Goal: Task Accomplishment & Management: Manage account settings

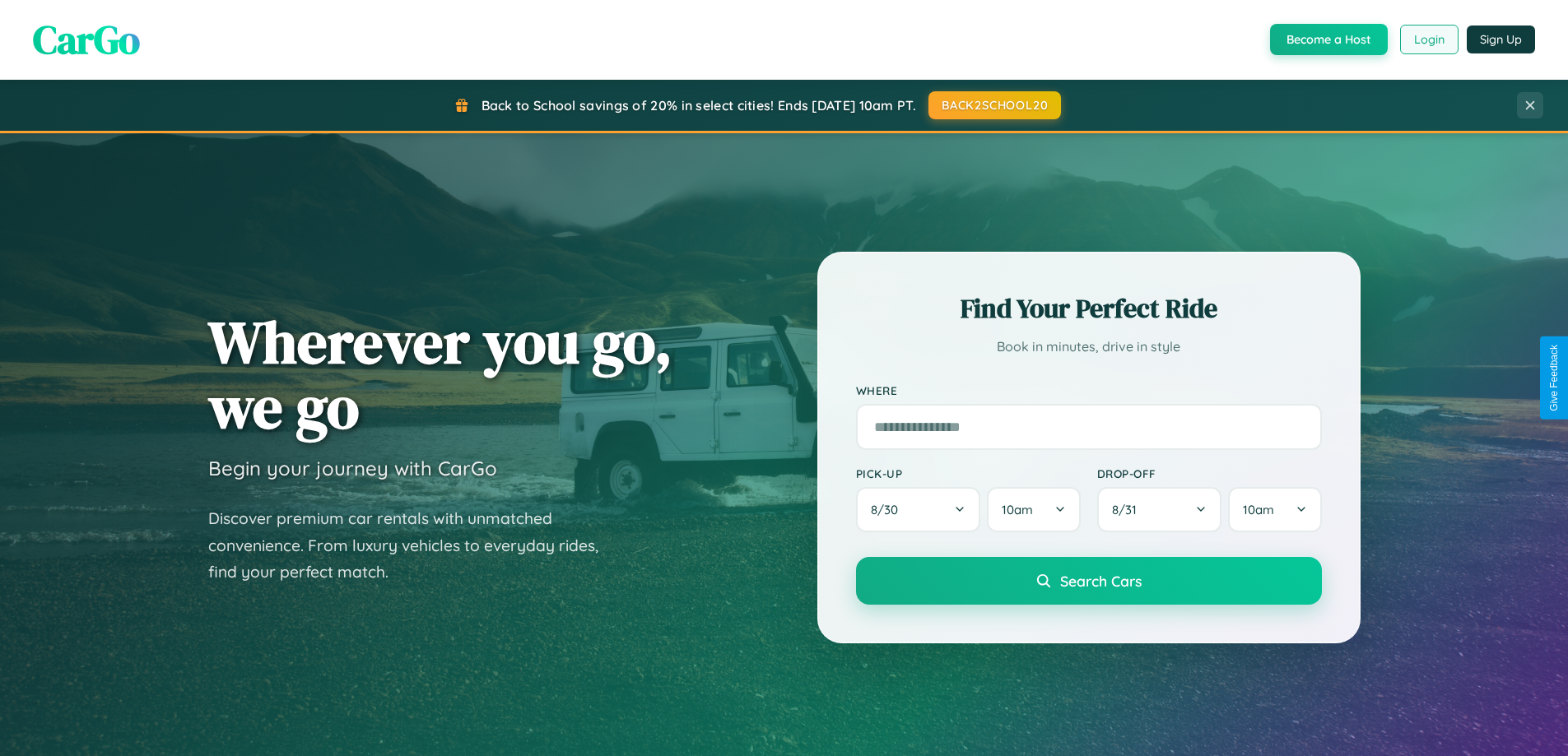
click at [1428, 40] on button "Login" at bounding box center [1429, 39] width 58 height 30
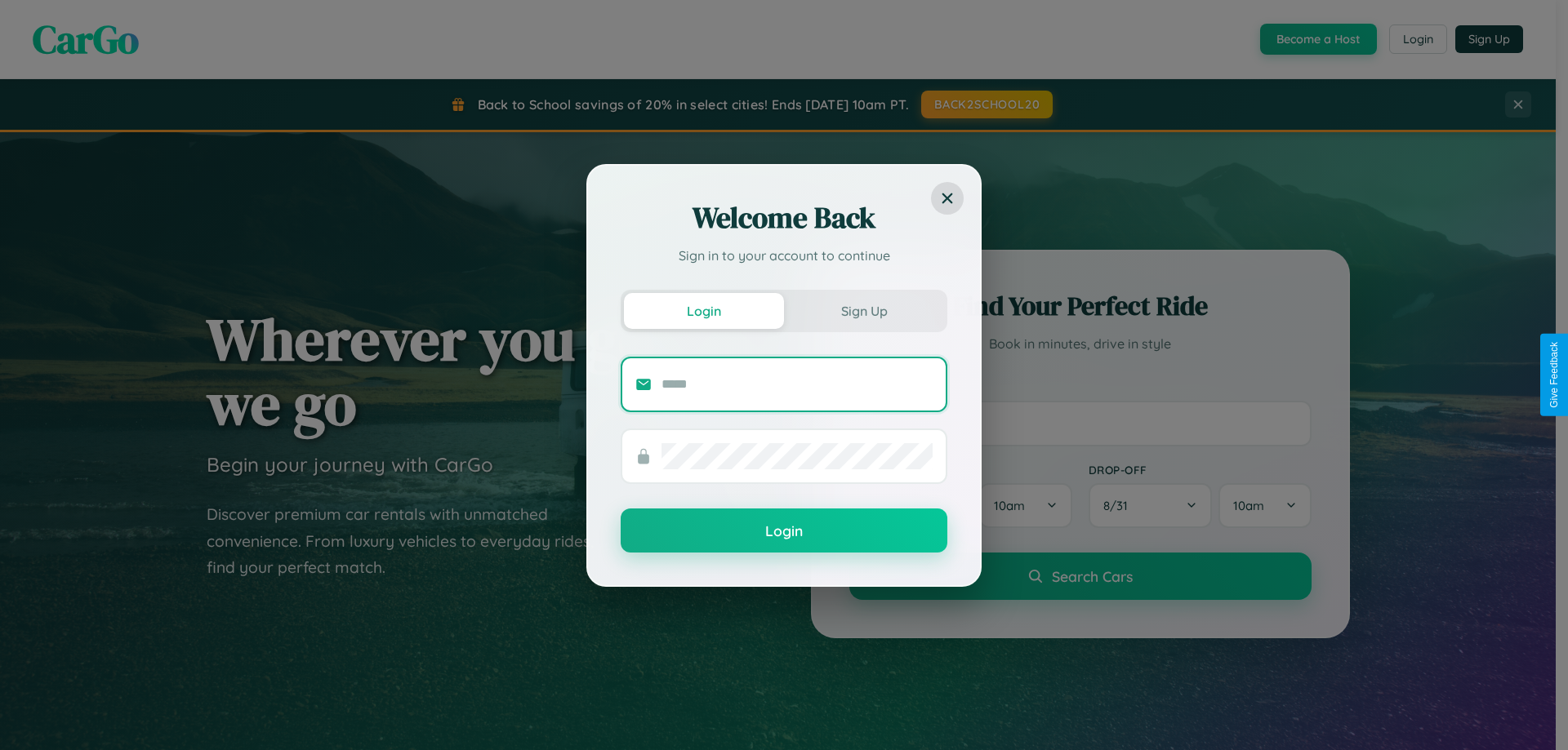
click at [797, 384] on input "text" at bounding box center [797, 384] width 271 height 26
type input "**********"
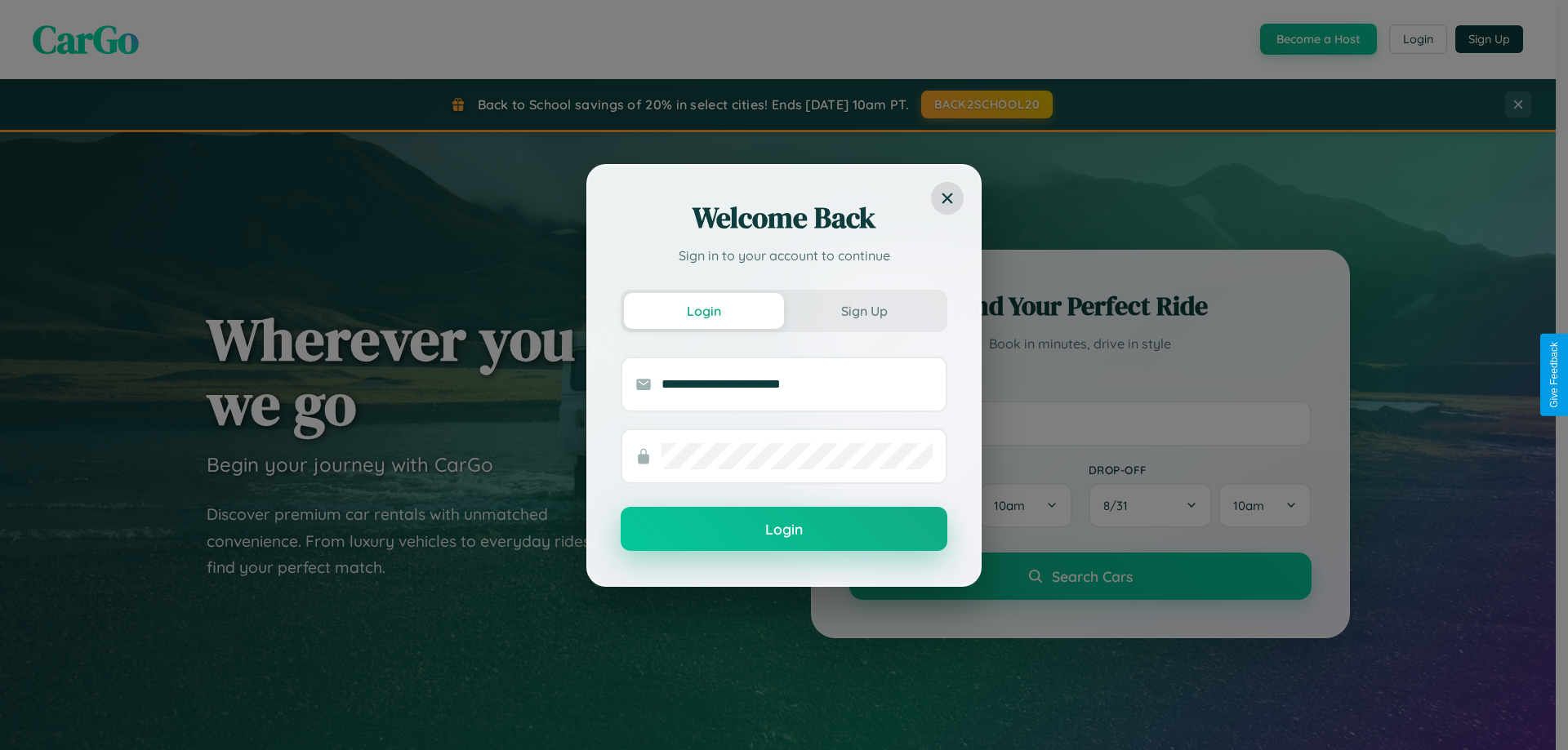
click at [784, 530] on button "Login" at bounding box center [784, 529] width 327 height 44
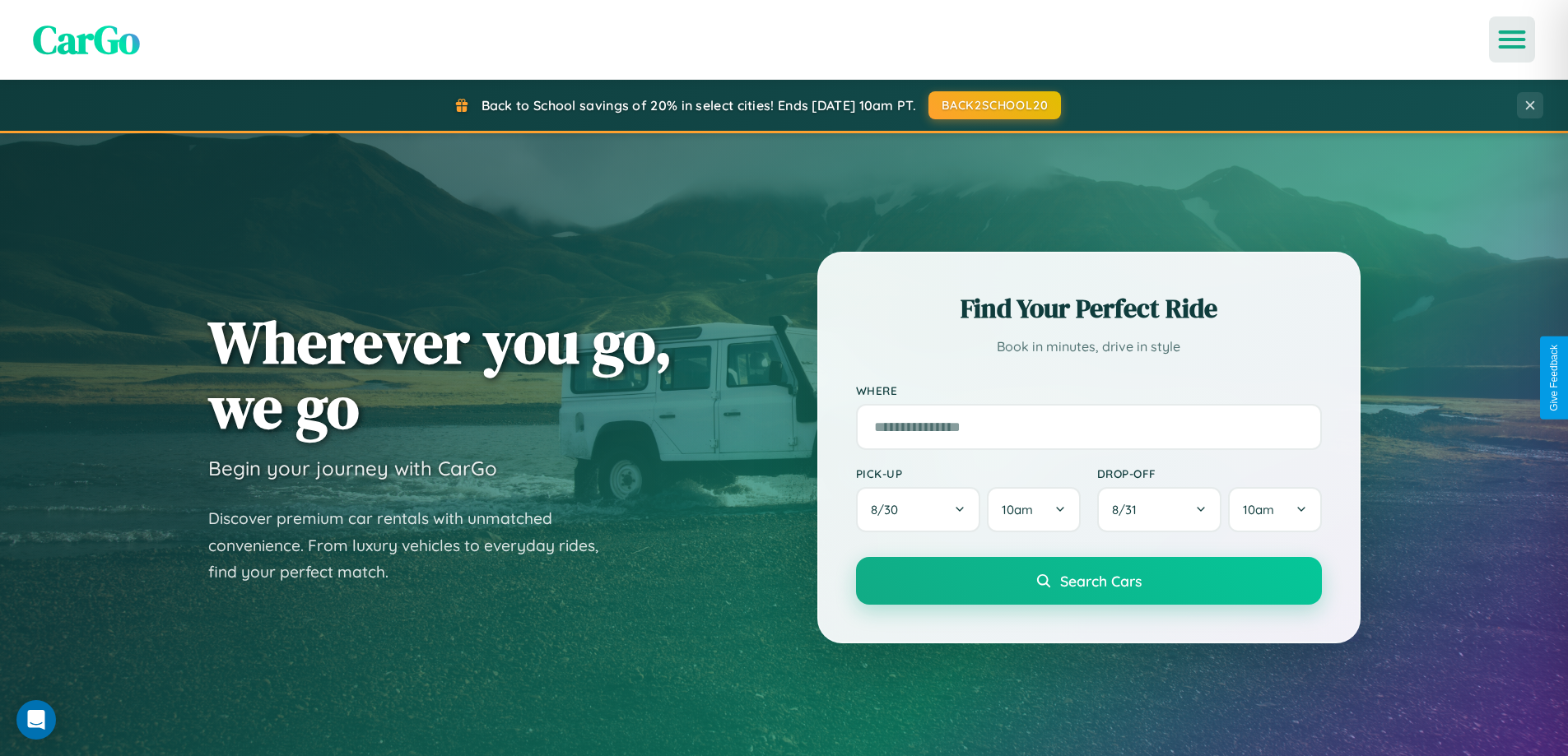
click at [1512, 40] on icon "Open menu" at bounding box center [1513, 39] width 24 height 15
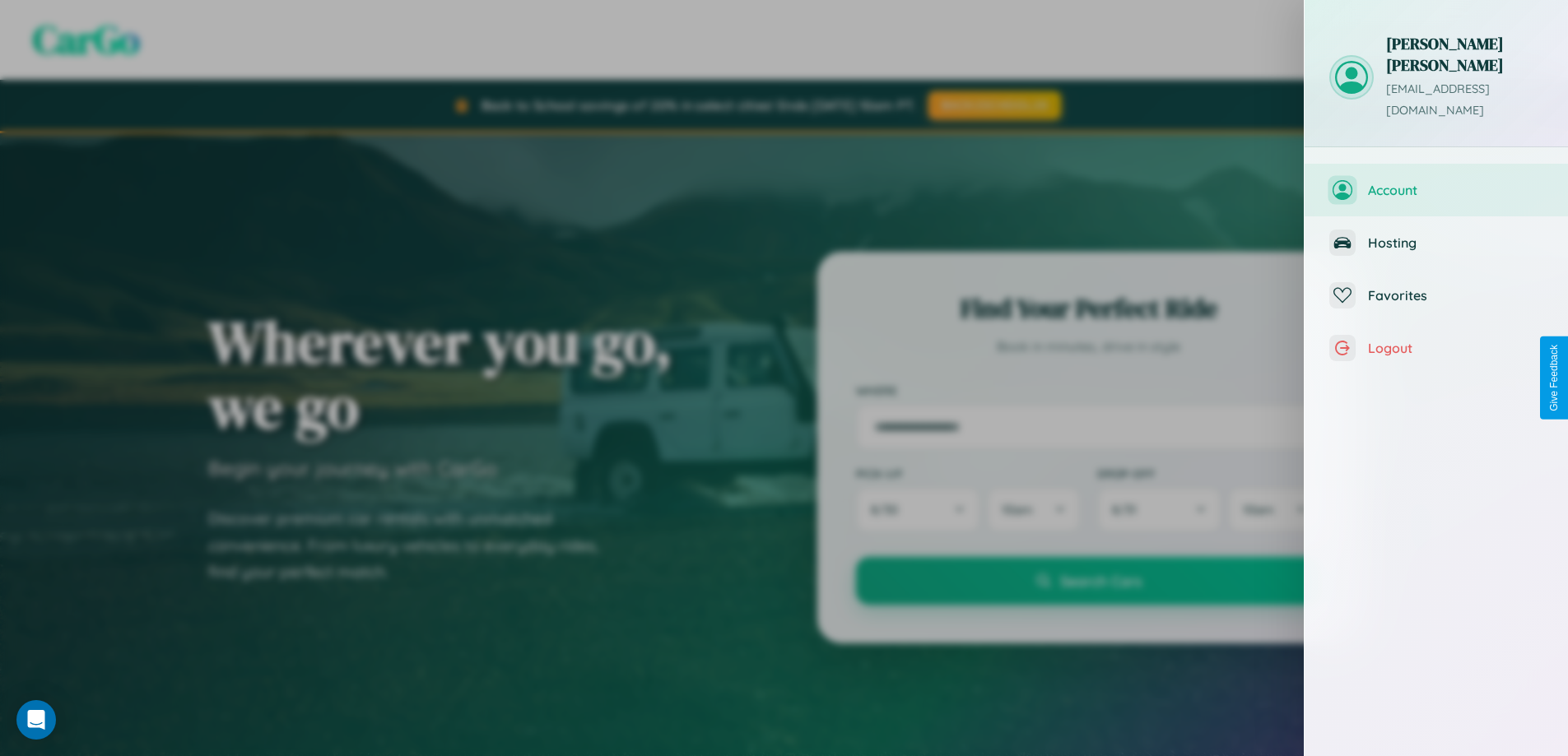
click at [1436, 182] on span "Account" at bounding box center [1456, 190] width 176 height 16
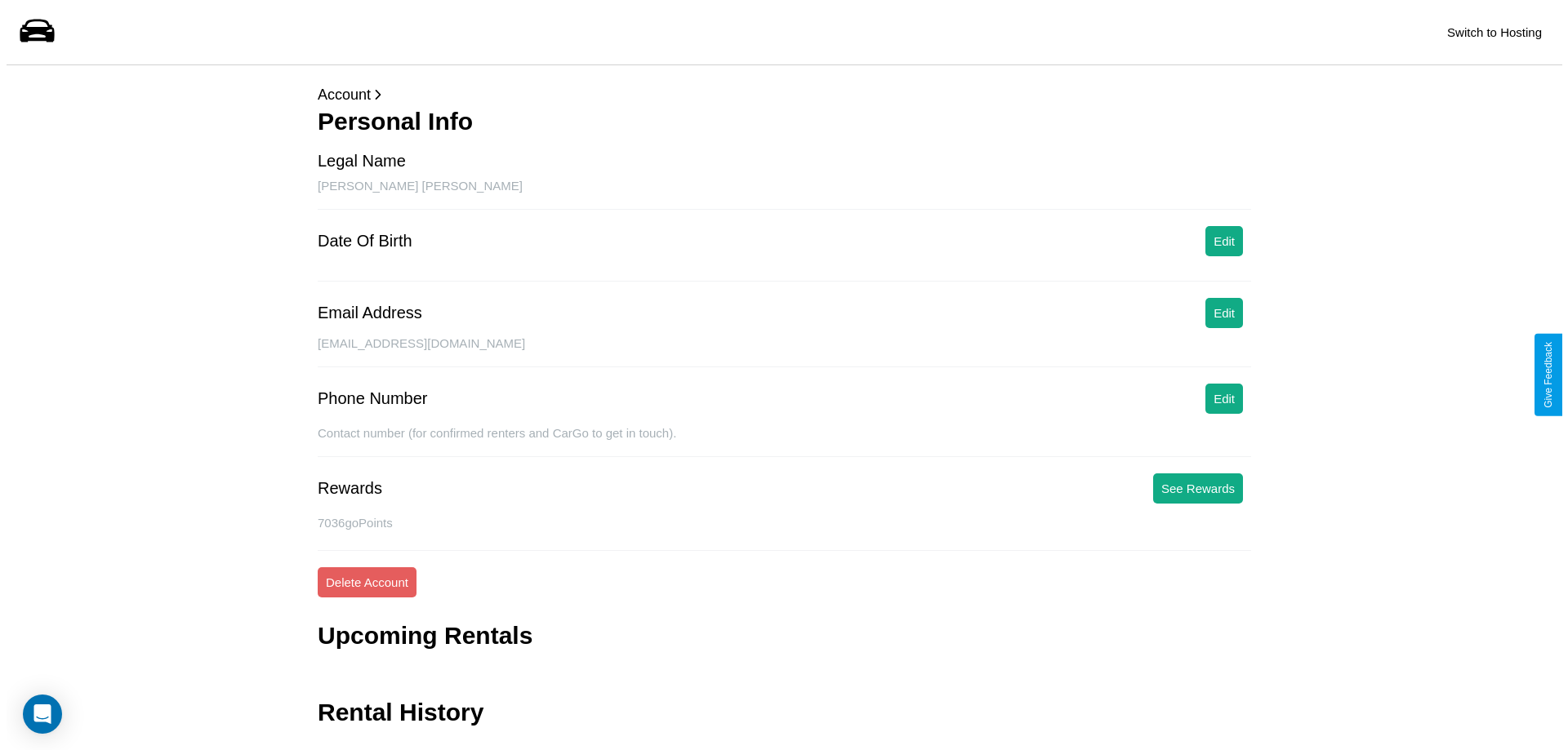
scroll to position [39, 0]
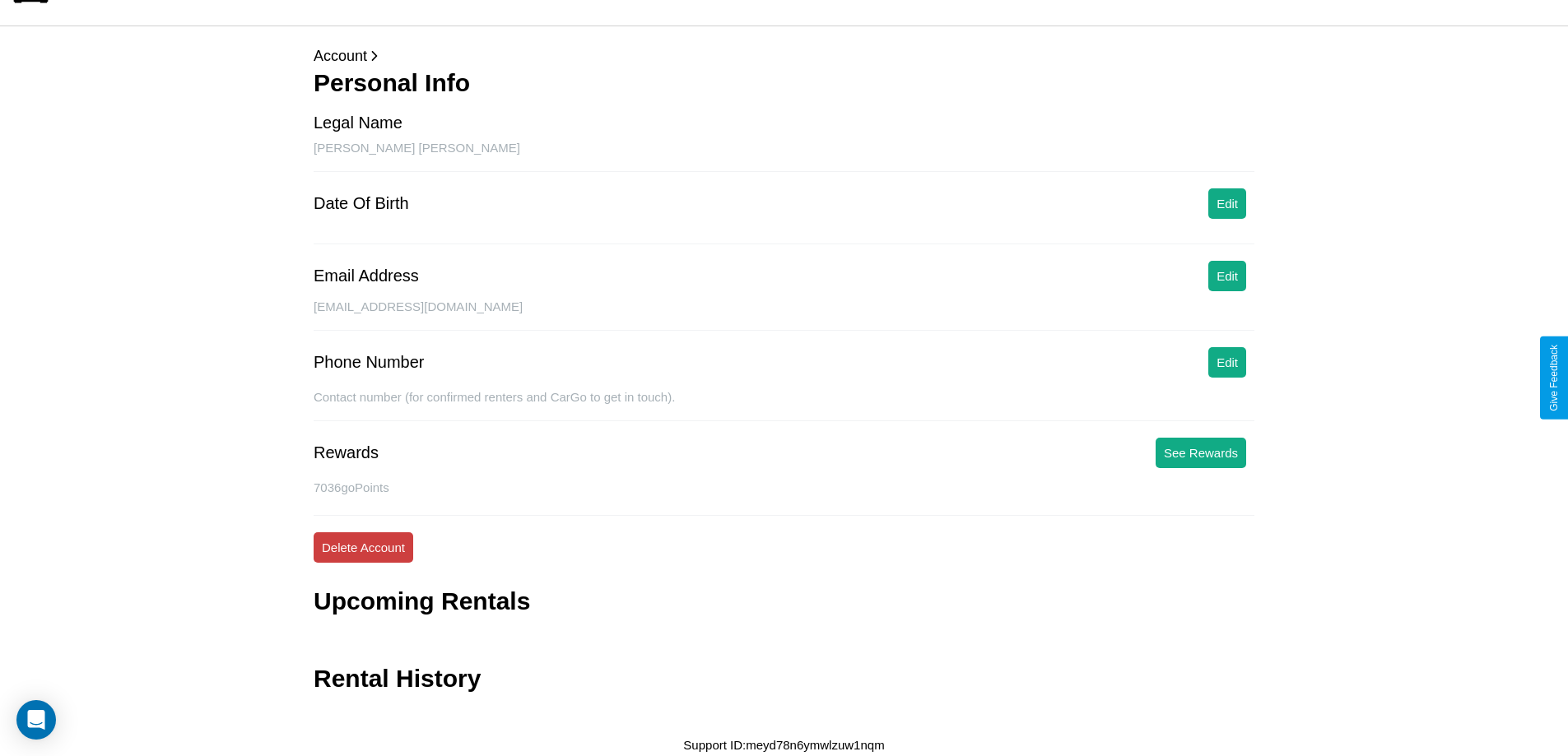
click at [363, 548] on button "Delete Account" at bounding box center [363, 547] width 100 height 30
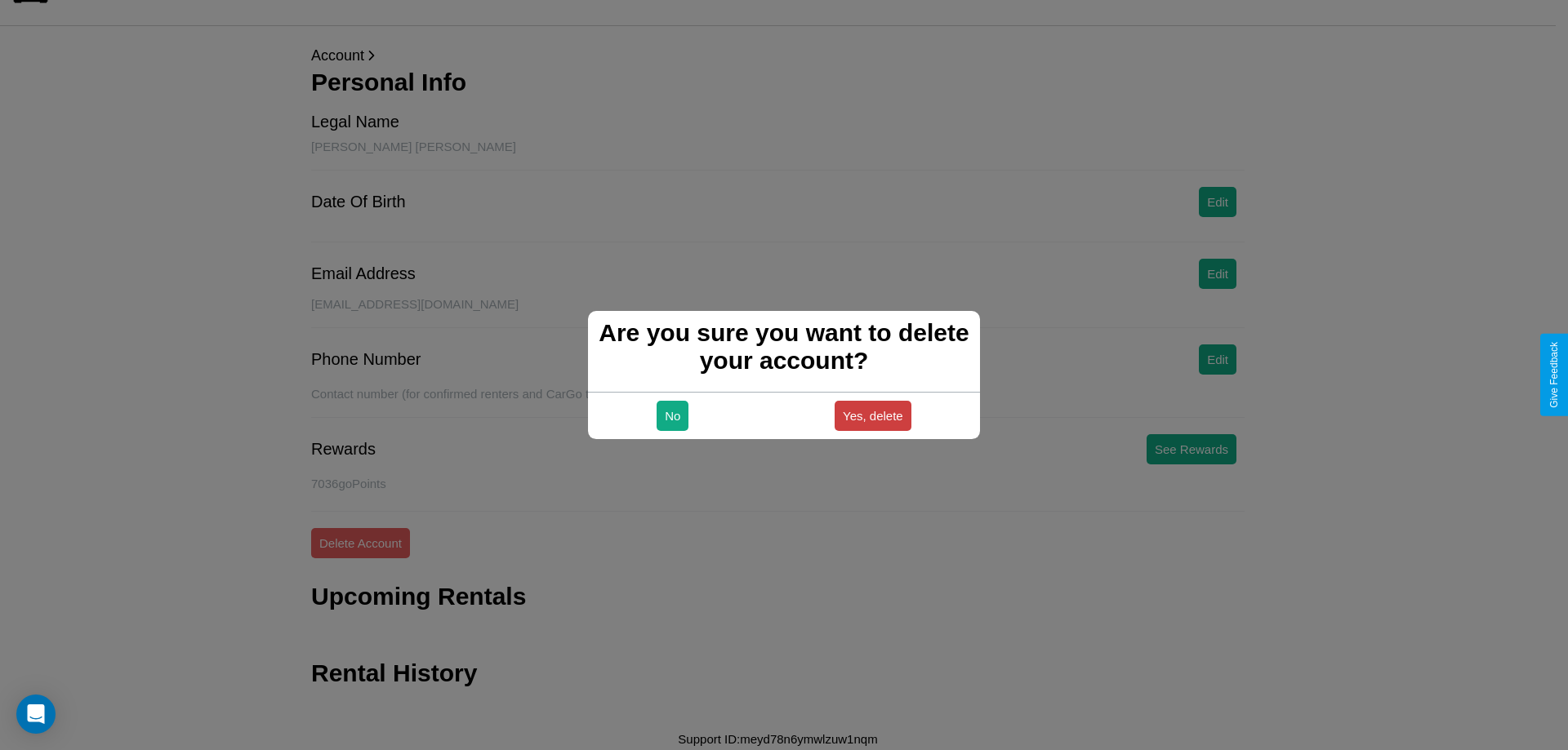
click at [873, 415] on button "Yes, delete" at bounding box center [873, 415] width 77 height 30
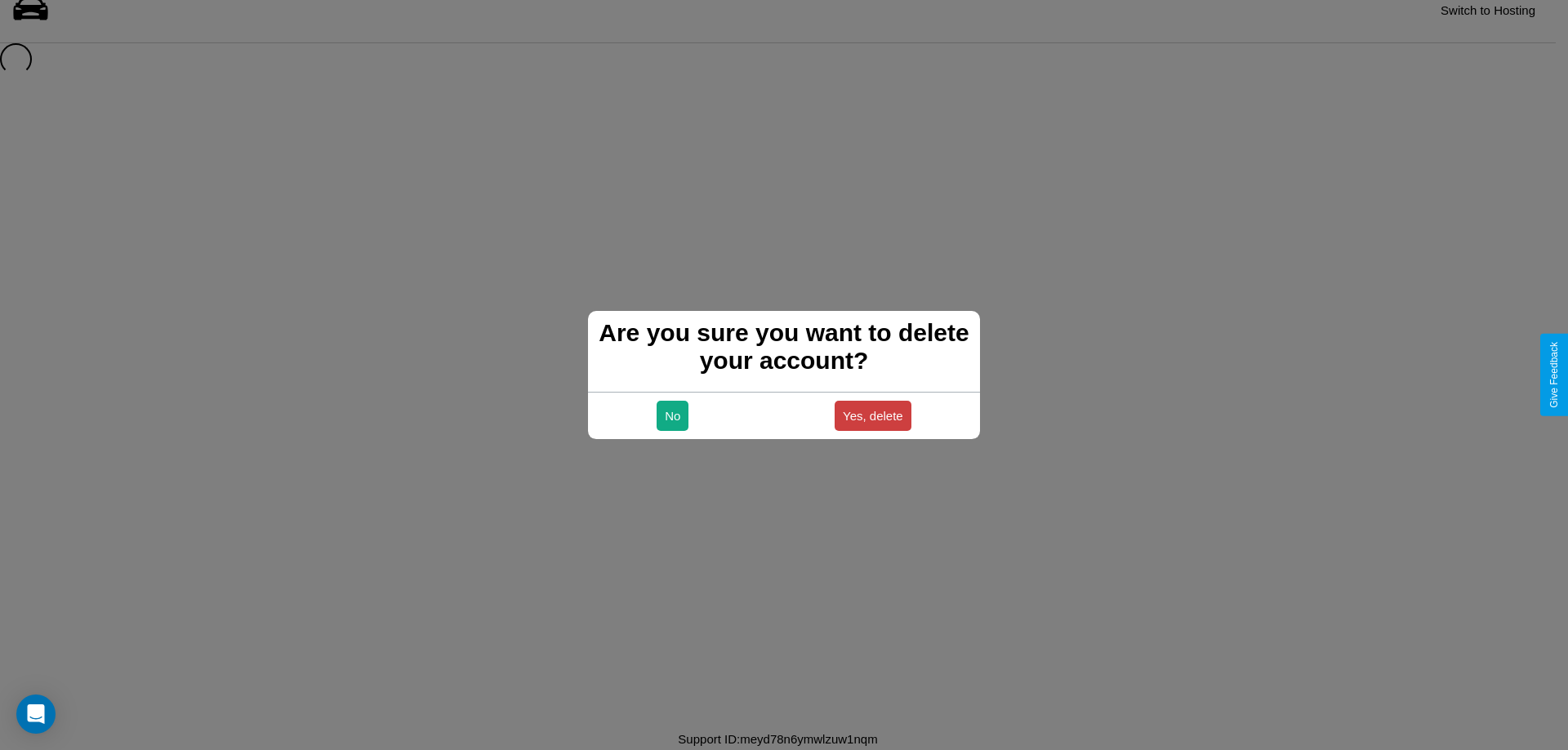
scroll to position [22, 0]
